Goal: Task Accomplishment & Management: Manage account settings

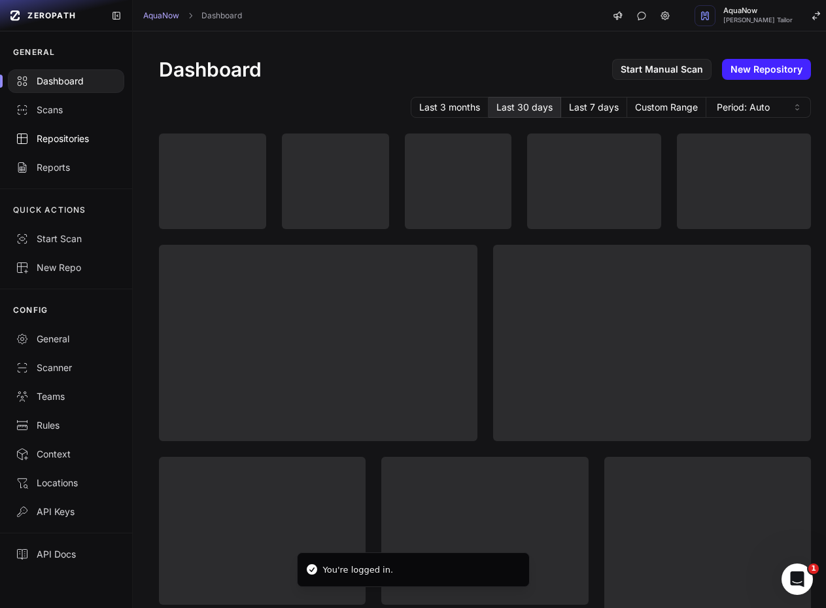
click at [51, 135] on div "Repositories" at bounding box center [66, 138] width 101 height 13
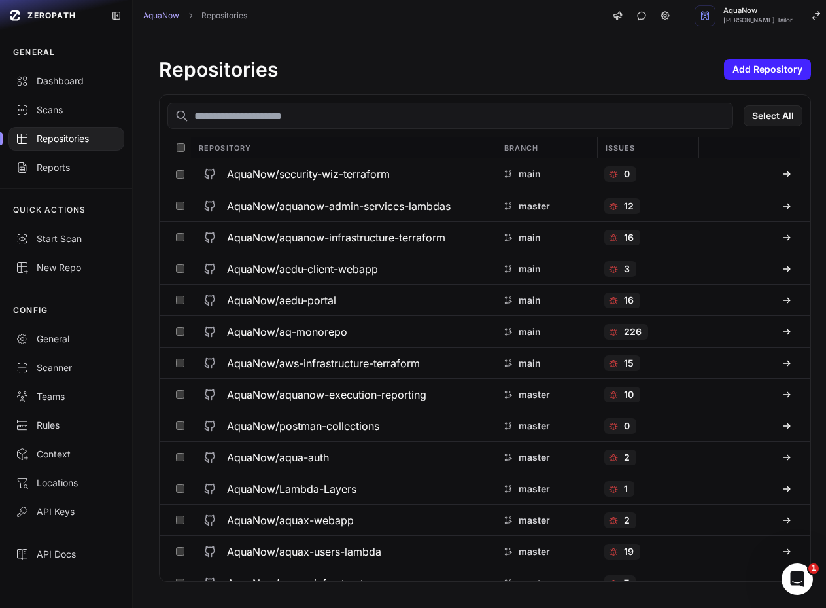
click at [318, 127] on input "text" at bounding box center [451, 116] width 566 height 26
click at [385, 389] on h3 "AquaNow/aquanow-execution-reporting" at bounding box center [327, 395] width 200 height 16
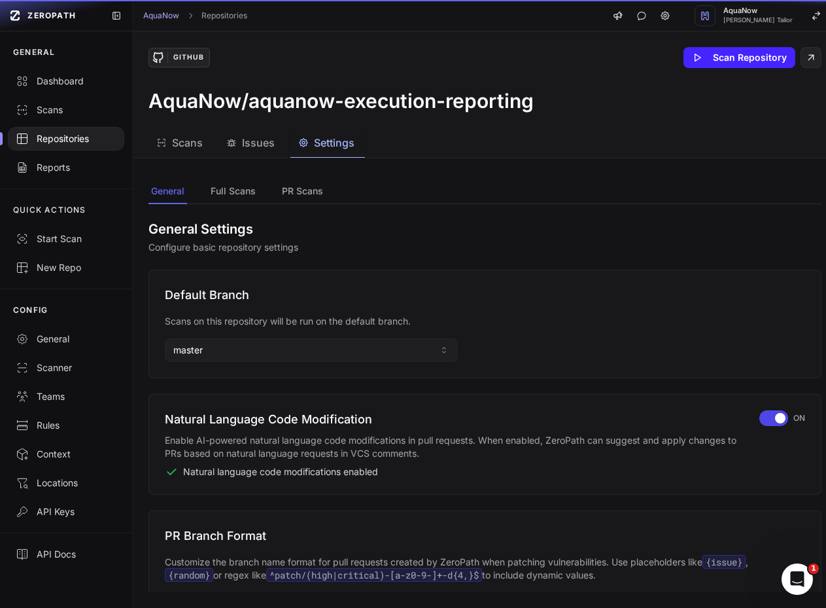
click at [339, 142] on span "Settings" at bounding box center [334, 143] width 41 height 16
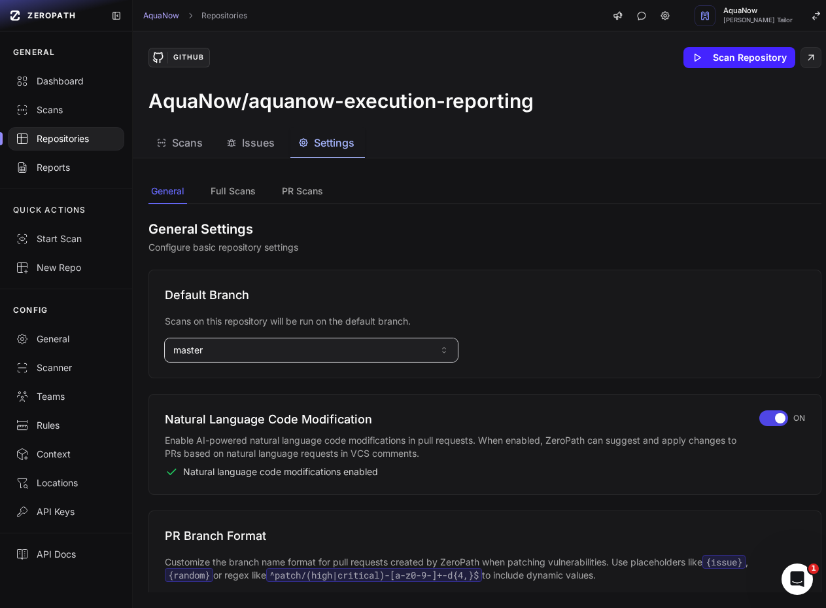
click at [274, 347] on button "master" at bounding box center [311, 350] width 293 height 24
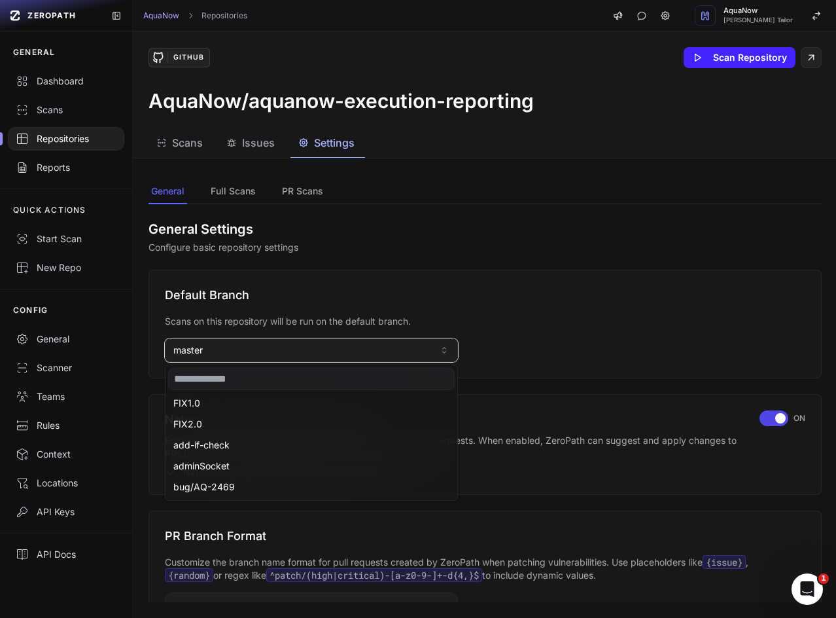
click at [411, 252] on p "Configure basic repository settings" at bounding box center [485, 247] width 673 height 13
